Goal: Use online tool/utility: Utilize a website feature to perform a specific function

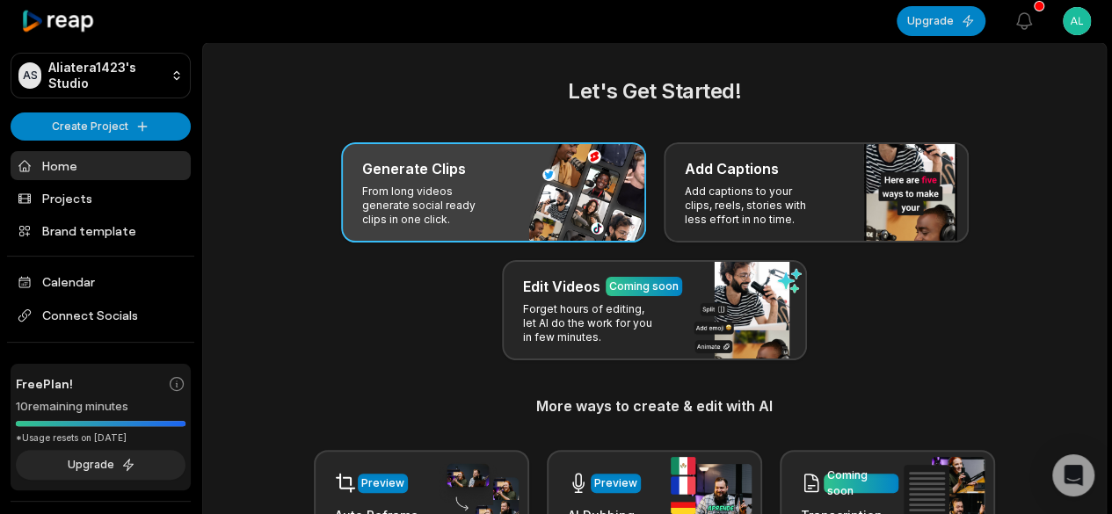
click at [539, 181] on div "Generate Clips From long videos generate social ready clips in one click." at bounding box center [493, 192] width 305 height 100
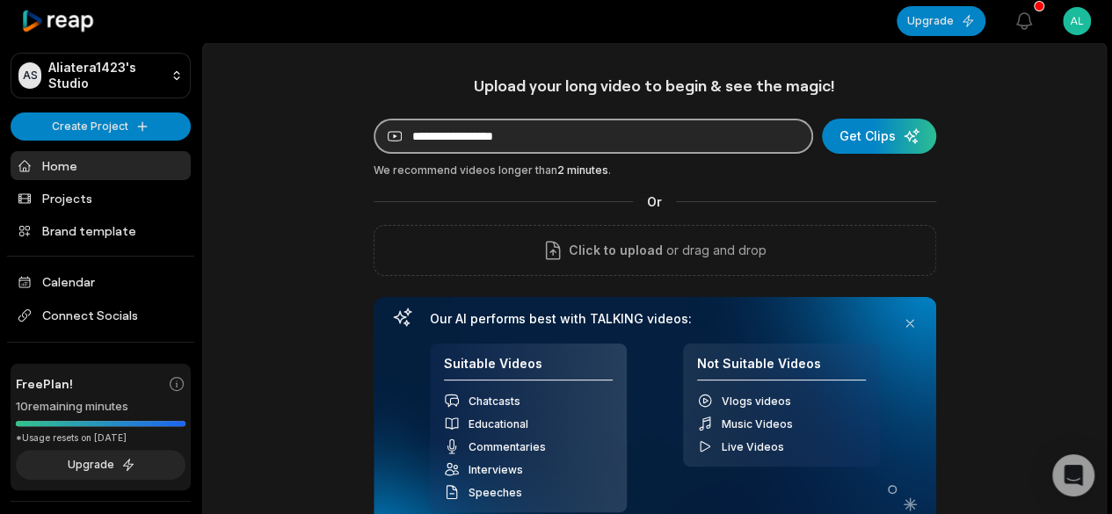
click at [657, 135] on input at bounding box center [594, 136] width 440 height 35
paste input "**********"
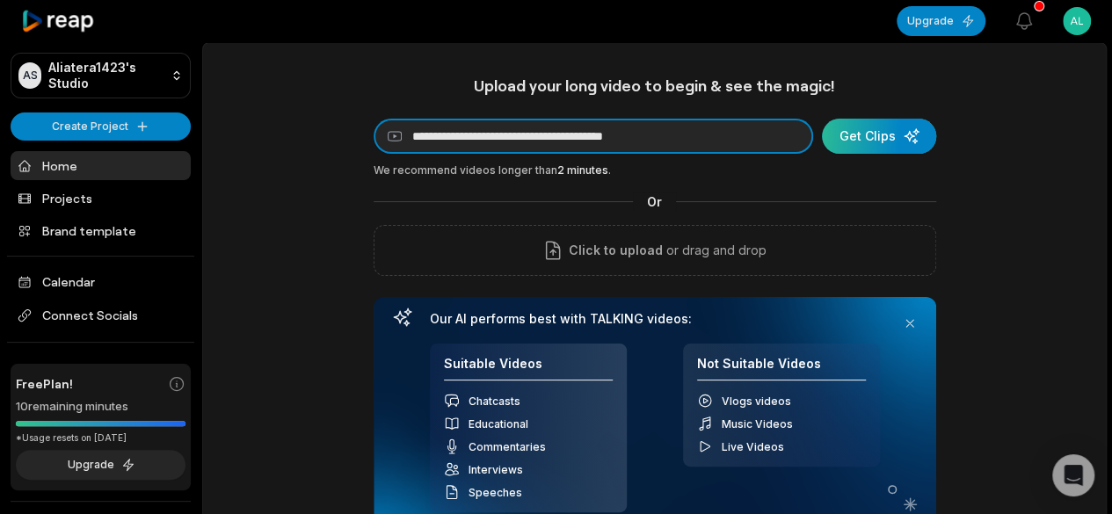
type input "**********"
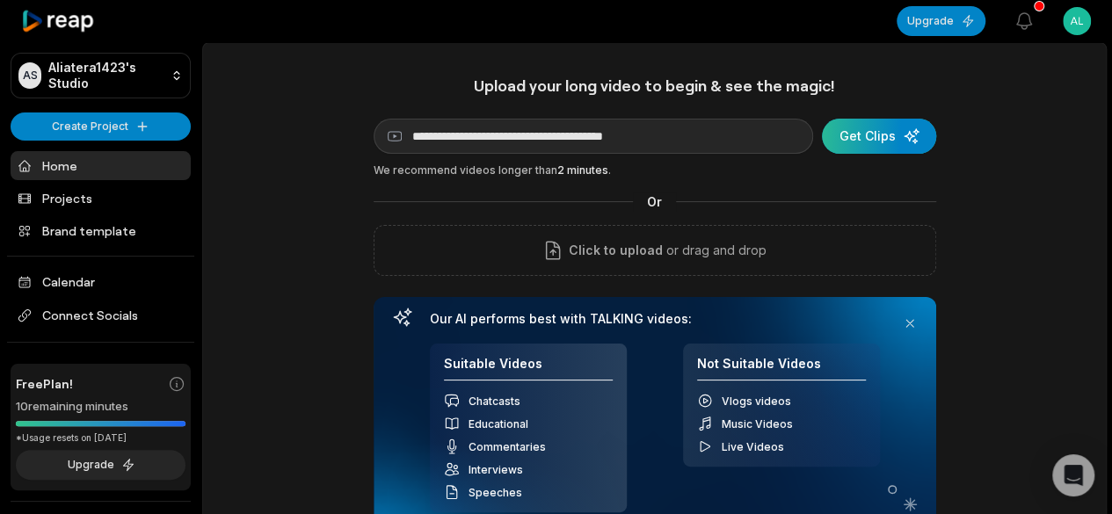
click at [849, 138] on div "submit" at bounding box center [879, 136] width 114 height 35
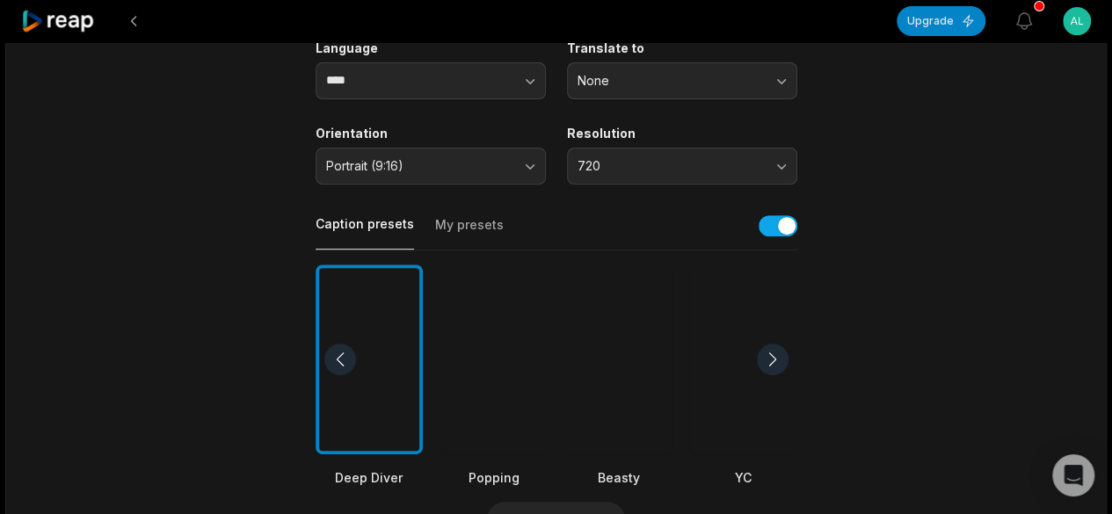
scroll to position [352, 0]
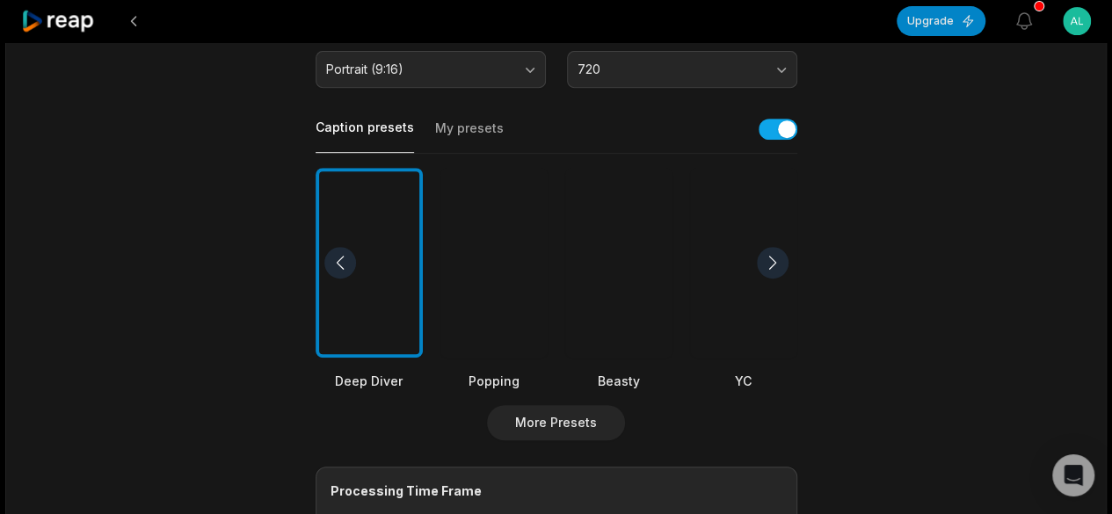
click at [629, 326] on div at bounding box center [618, 263] width 107 height 191
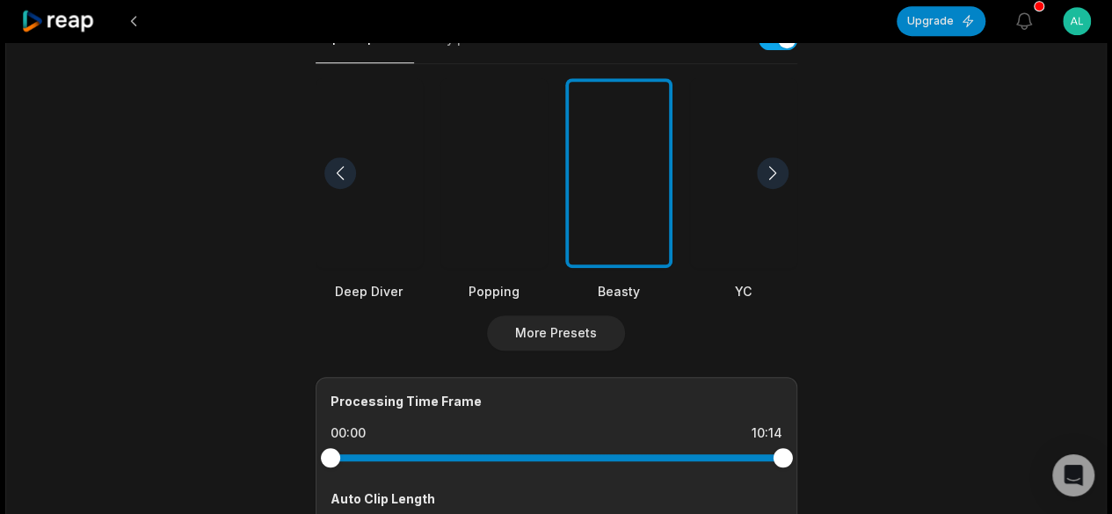
scroll to position [704, 0]
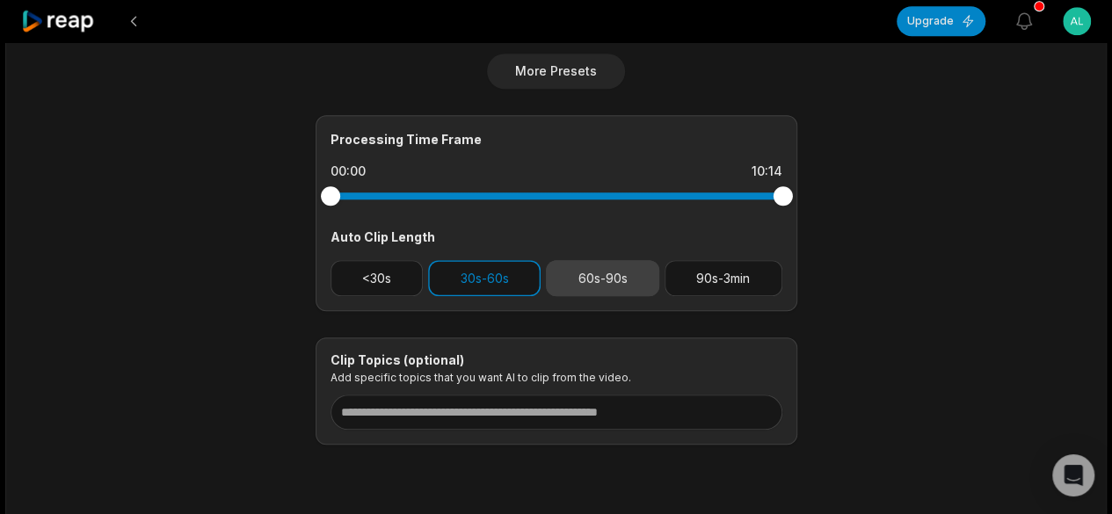
click at [601, 281] on button "60s-90s" at bounding box center [602, 278] width 113 height 36
click at [511, 288] on button "30s-60s" at bounding box center [484, 278] width 113 height 36
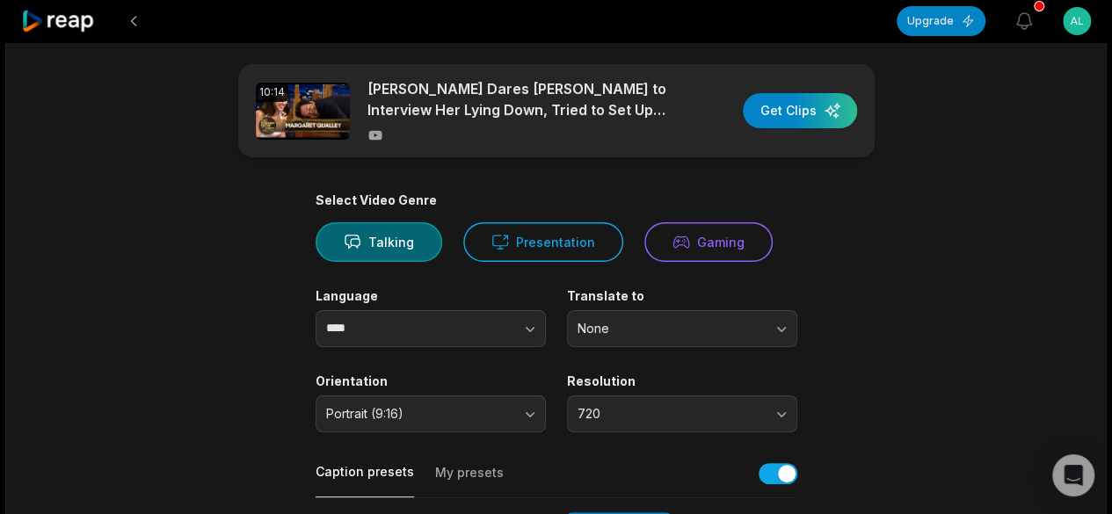
scroll to position [0, 0]
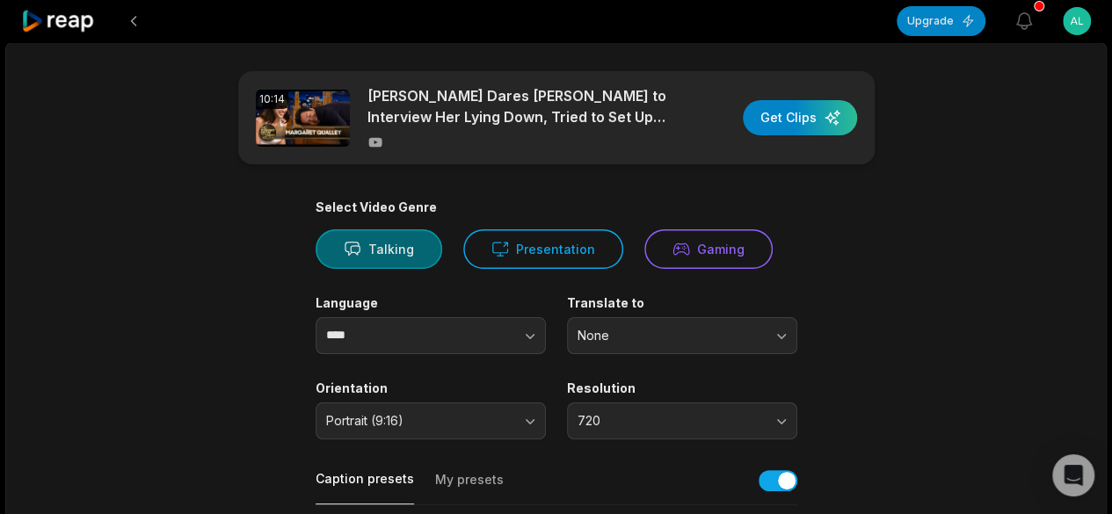
click at [373, 251] on button "Talking" at bounding box center [379, 250] width 127 height 40
click at [809, 120] on div "button" at bounding box center [800, 117] width 114 height 35
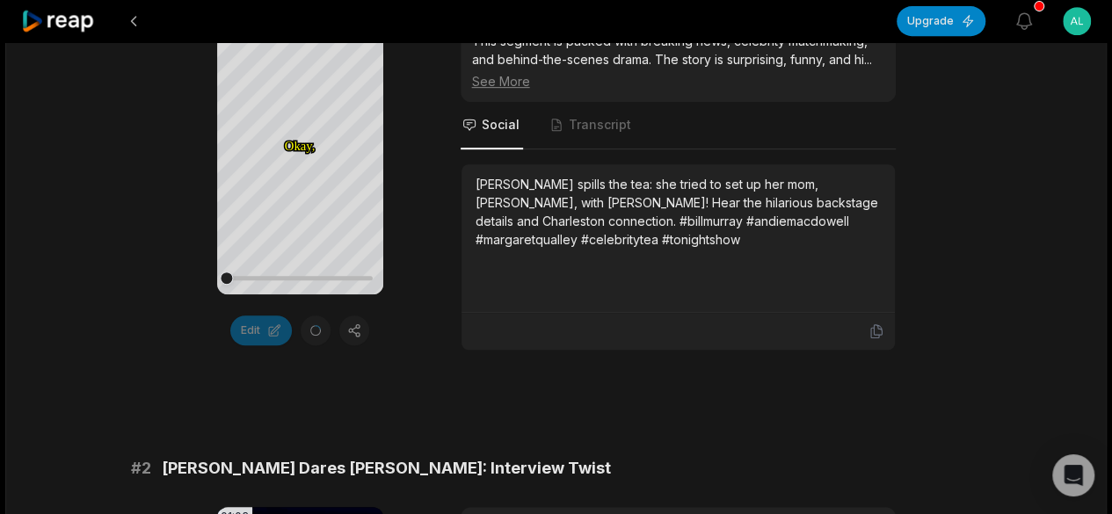
scroll to position [352, 0]
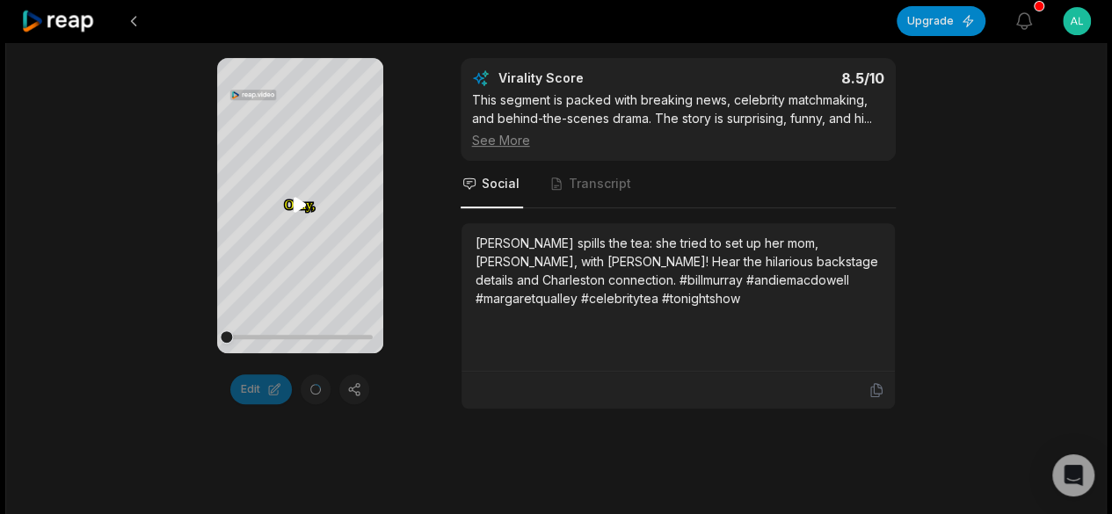
click at [298, 200] on icon at bounding box center [299, 205] width 13 height 15
click at [301, 210] on icon at bounding box center [299, 204] width 21 height 21
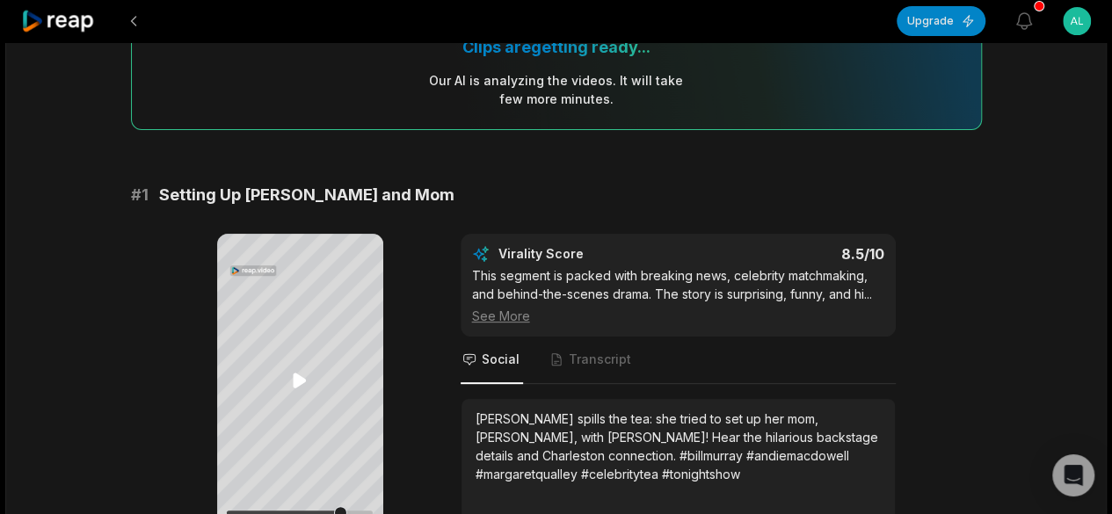
click at [302, 384] on icon at bounding box center [299, 380] width 21 height 21
click at [302, 385] on icon at bounding box center [299, 380] width 21 height 21
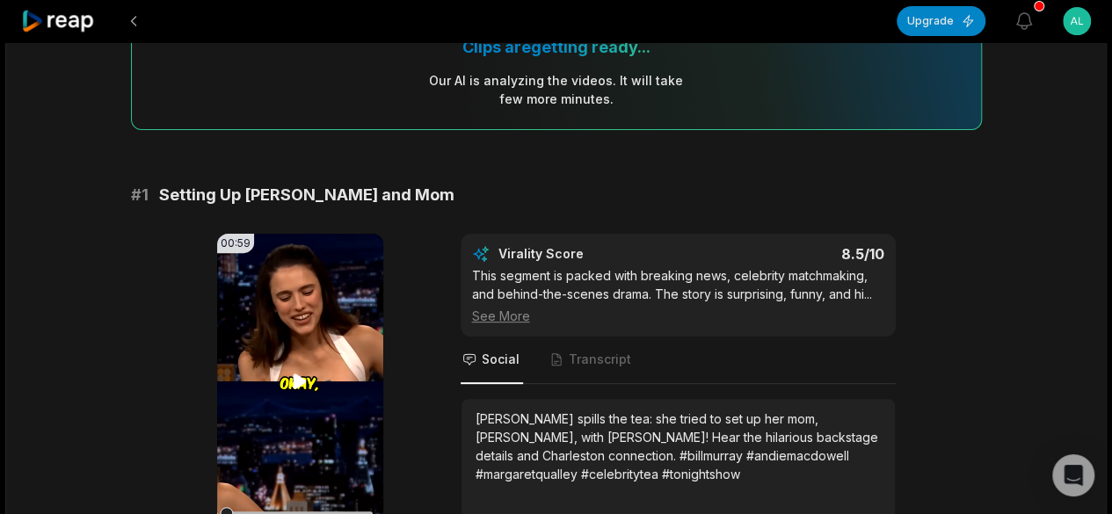
click at [303, 375] on icon at bounding box center [299, 381] width 21 height 21
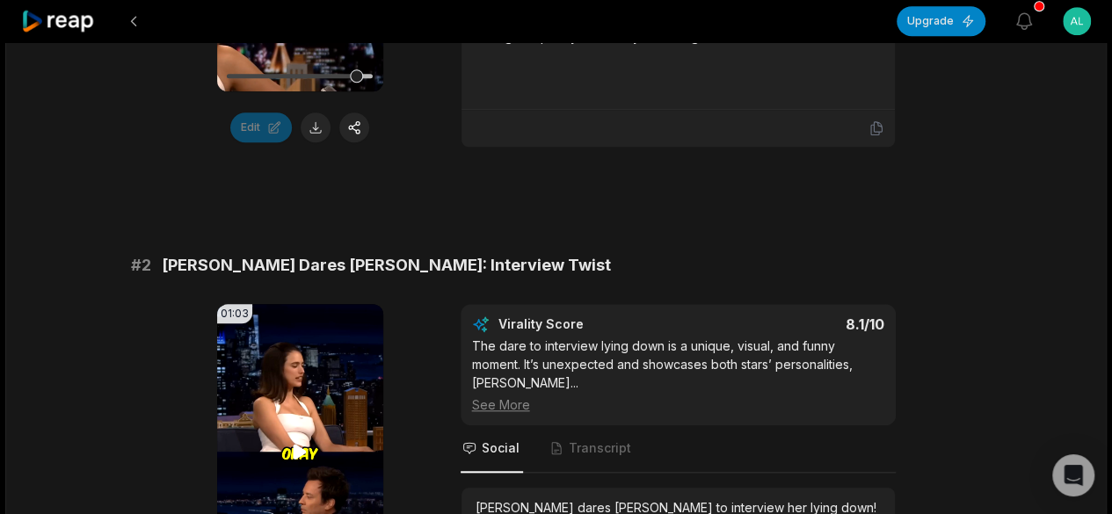
scroll to position [704, 0]
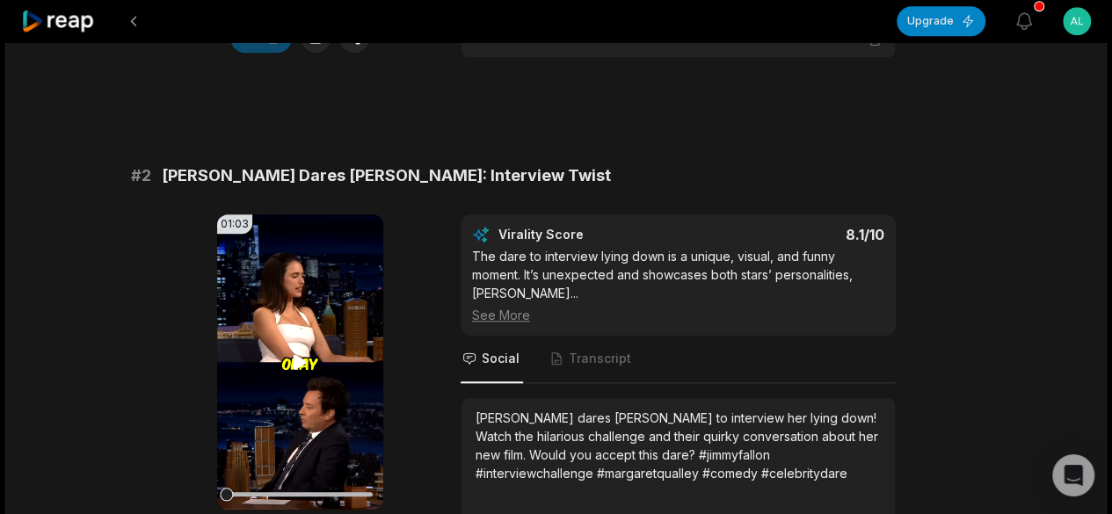
click at [294, 357] on icon at bounding box center [300, 362] width 13 height 15
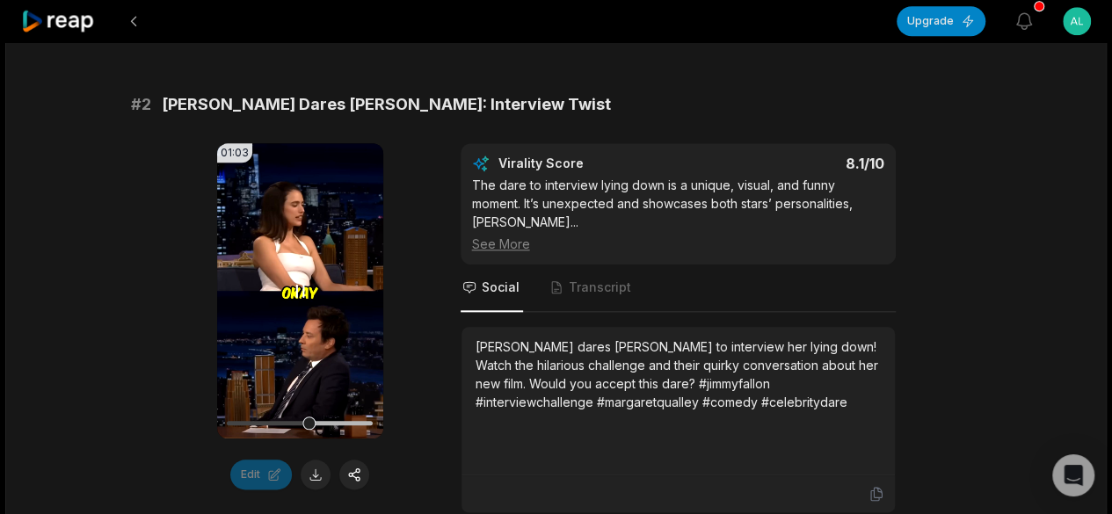
scroll to position [791, 0]
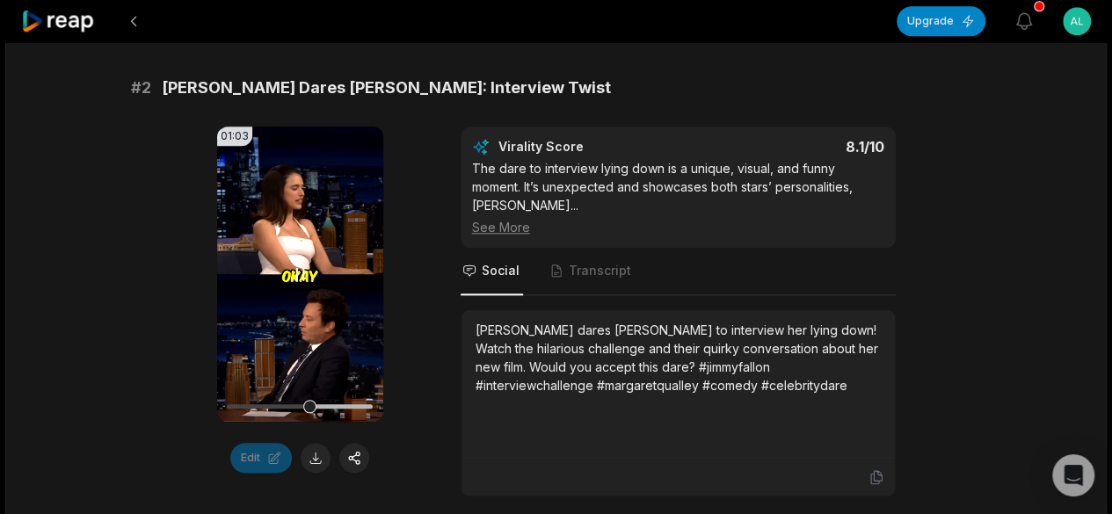
click at [298, 353] on video "Your browser does not support mp4 format." at bounding box center [300, 274] width 166 height 295
